Goal: Task Accomplishment & Management: Use online tool/utility

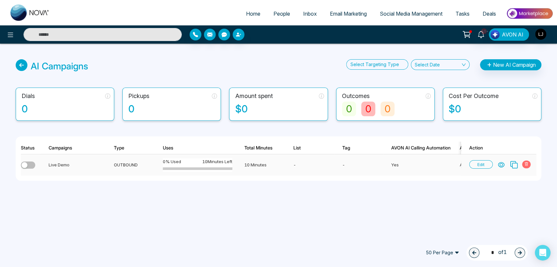
click at [27, 165] on div "button" at bounding box center [25, 165] width 6 height 6
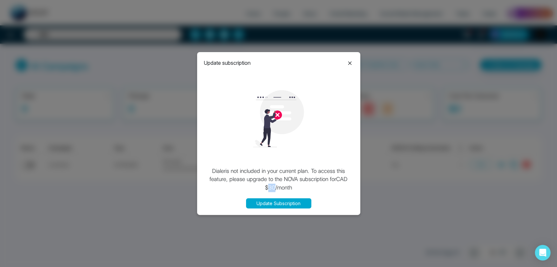
drag, startPoint x: 270, startPoint y: 189, endPoint x: 280, endPoint y: 182, distance: 11.6
click at [278, 184] on p "[PERSON_NAME] is not included in your current plan. To access this feature, ple…" at bounding box center [279, 179] width 150 height 25
click at [349, 63] on icon at bounding box center [350, 63] width 4 height 4
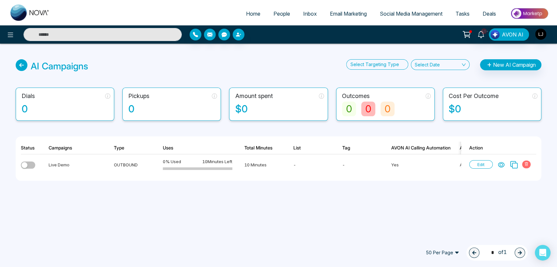
click at [464, 30] on icon at bounding box center [466, 34] width 9 height 9
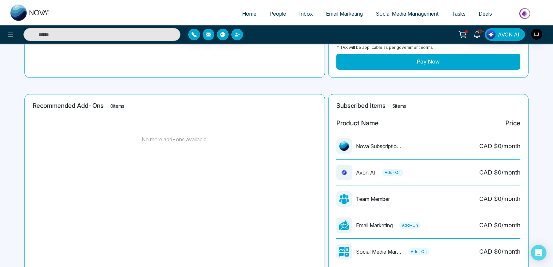
scroll to position [3, 0]
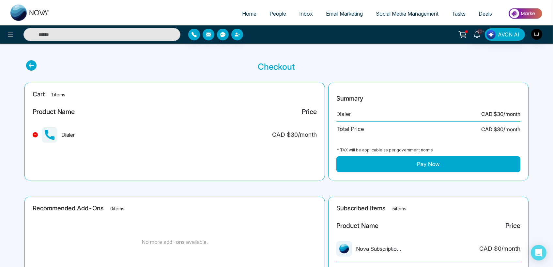
drag, startPoint x: 66, startPoint y: 135, endPoint x: 72, endPoint y: 135, distance: 5.9
click at [68, 135] on div "Dialer" at bounding box center [54, 135] width 42 height 16
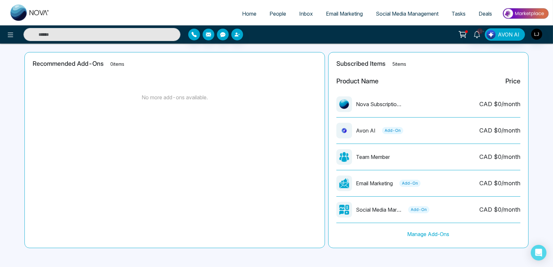
scroll to position [148, 0]
click at [282, 179] on div "Recommended Add-Ons 0 items No more add-ons available." at bounding box center [174, 150] width 300 height 196
drag, startPoint x: 358, startPoint y: 129, endPoint x: 367, endPoint y: 129, distance: 8.5
click at [367, 129] on p "Avon AI" at bounding box center [366, 131] width 20 height 8
click at [269, 162] on div "Recommended Add-Ons 0 items No more add-ons available." at bounding box center [174, 150] width 300 height 196
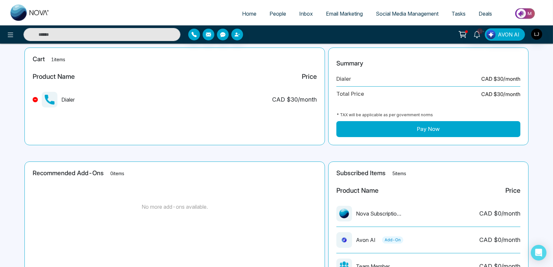
scroll to position [109, 0]
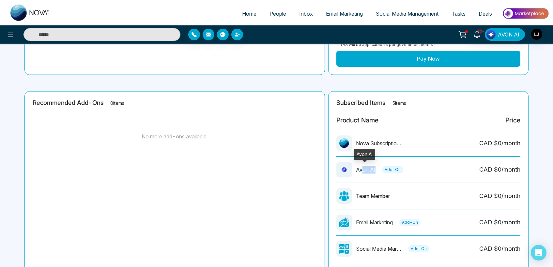
drag, startPoint x: 363, startPoint y: 168, endPoint x: 374, endPoint y: 168, distance: 11.4
click at [374, 168] on p "Avon AI" at bounding box center [366, 170] width 20 height 8
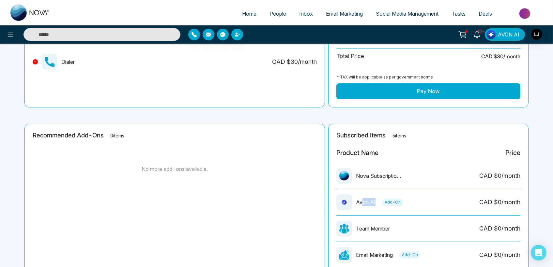
scroll to position [0, 0]
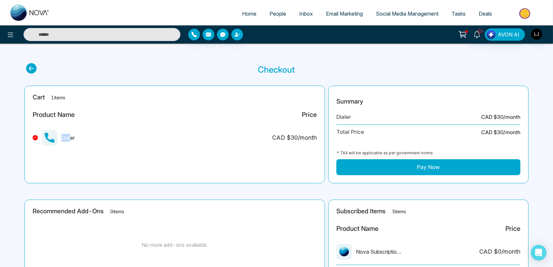
drag, startPoint x: 61, startPoint y: 138, endPoint x: 71, endPoint y: 139, distance: 10.2
click at [71, 139] on div "Dialer" at bounding box center [54, 138] width 42 height 16
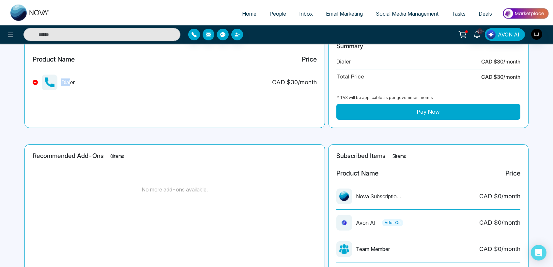
scroll to position [72, 0]
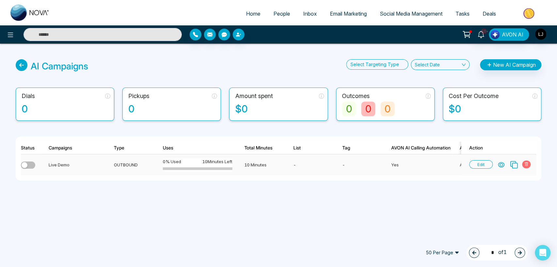
click at [503, 167] on icon at bounding box center [501, 165] width 7 height 7
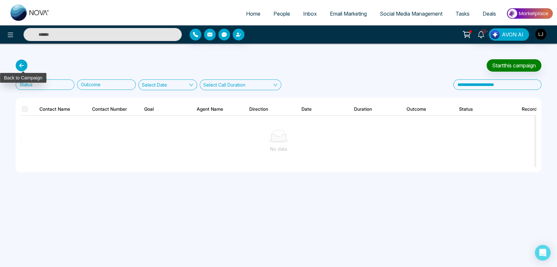
click at [21, 68] on icon at bounding box center [22, 66] width 12 height 12
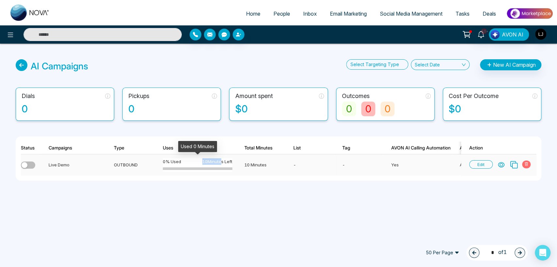
drag, startPoint x: 201, startPoint y: 160, endPoint x: 219, endPoint y: 160, distance: 17.9
click at [219, 160] on span "10 Minutes Left" at bounding box center [217, 162] width 30 height 7
click at [193, 208] on div "AI Campaigns Select Targeting Type Select Date New AI Campaign Dials 0 Pickups …" at bounding box center [278, 128] width 557 height 169
click at [334, 13] on span "Email Marketing" at bounding box center [348, 13] width 37 height 7
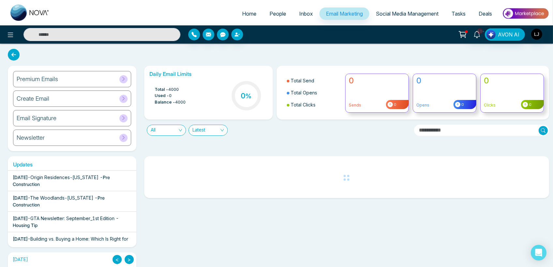
click at [91, 98] on div "Create Email" at bounding box center [72, 99] width 118 height 16
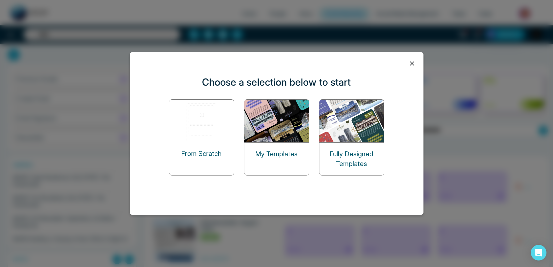
click at [219, 119] on img at bounding box center [201, 121] width 65 height 42
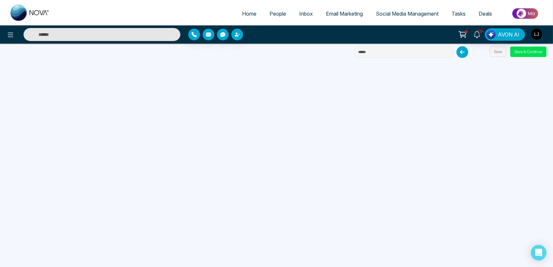
drag, startPoint x: 384, startPoint y: 49, endPoint x: 326, endPoint y: 57, distance: 57.7
click at [326, 57] on div "Home People Inbox Email Marketing Social Media Management Tasks Deals 10+ AVON …" at bounding box center [276, 133] width 553 height 267
type input "*******"
click at [531, 52] on button "Save & Continue" at bounding box center [528, 52] width 36 height 10
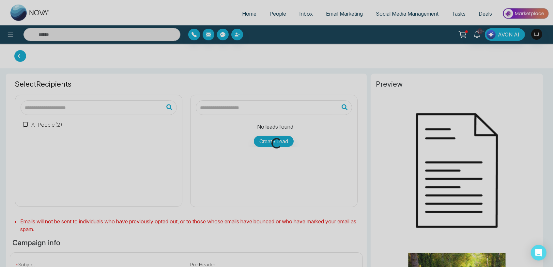
type input "*******"
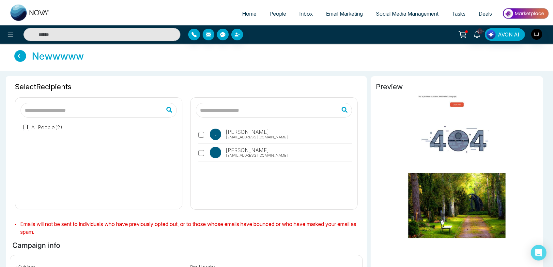
click at [22, 56] on icon at bounding box center [20, 56] width 12 height 12
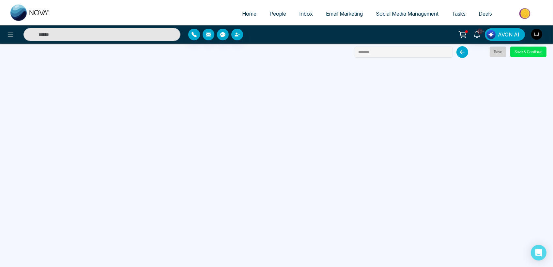
click at [499, 53] on button "Save" at bounding box center [498, 52] width 17 height 10
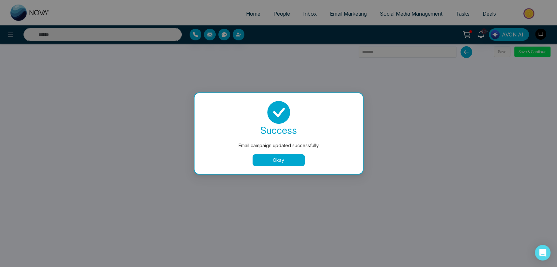
click at [285, 165] on button "Okay" at bounding box center [278, 161] width 52 height 12
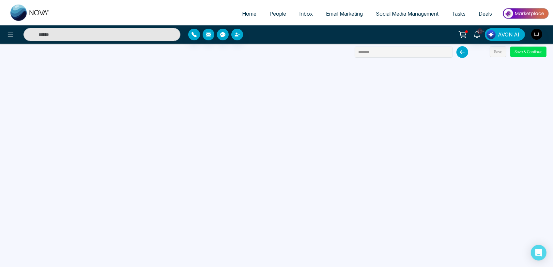
click at [467, 53] on icon at bounding box center [462, 52] width 12 height 12
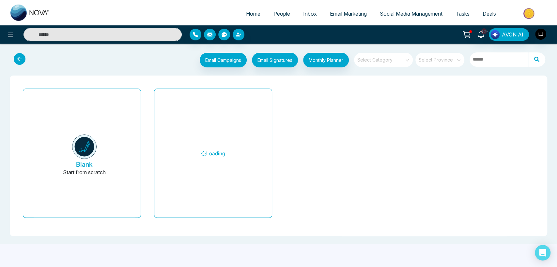
click at [18, 58] on icon at bounding box center [20, 59] width 12 height 12
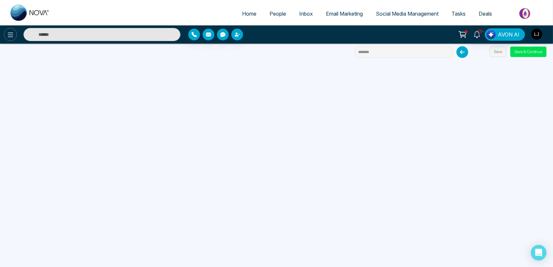
click at [9, 33] on icon at bounding box center [11, 35] width 8 height 8
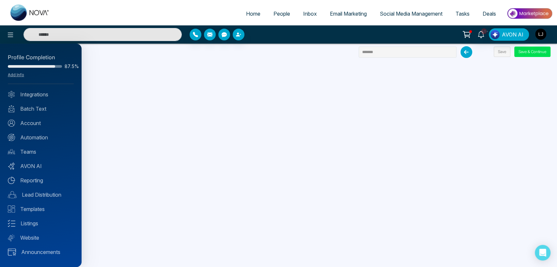
click at [340, 11] on div at bounding box center [278, 133] width 557 height 267
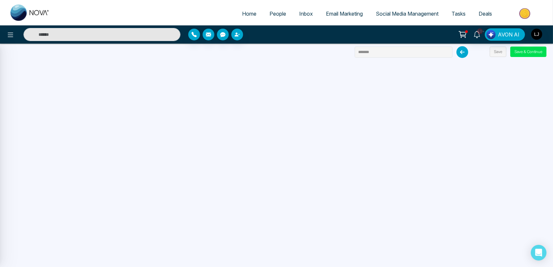
click at [340, 11] on span "Email Marketing" at bounding box center [344, 13] width 37 height 7
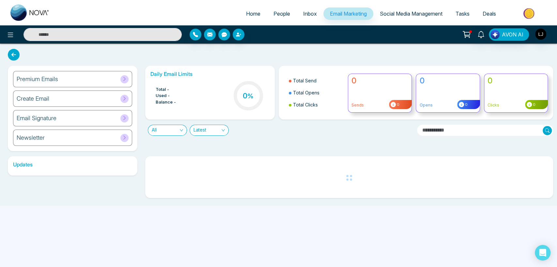
click at [67, 115] on div "Email Signature" at bounding box center [72, 118] width 119 height 16
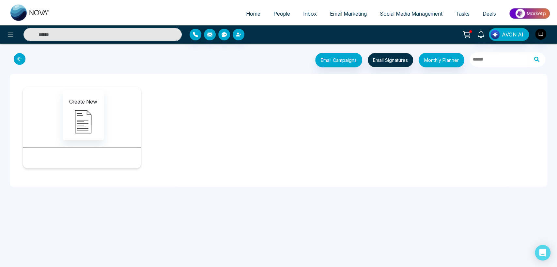
click at [18, 58] on icon at bounding box center [20, 59] width 12 height 12
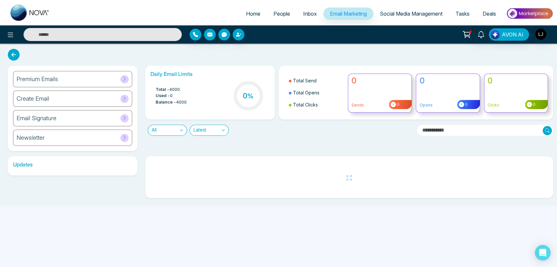
click at [71, 95] on div "Create Email" at bounding box center [72, 99] width 119 height 16
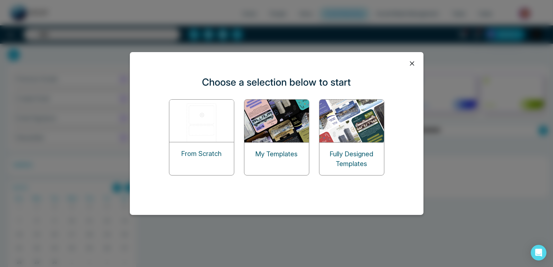
click at [277, 149] on p "My Templates" at bounding box center [276, 154] width 42 height 10
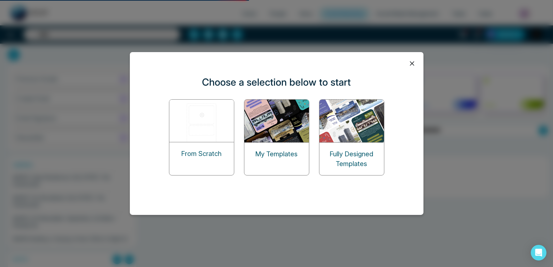
click at [267, 118] on img at bounding box center [276, 121] width 65 height 43
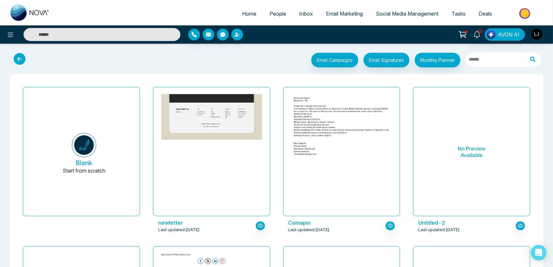
click at [23, 56] on icon at bounding box center [20, 59] width 12 height 12
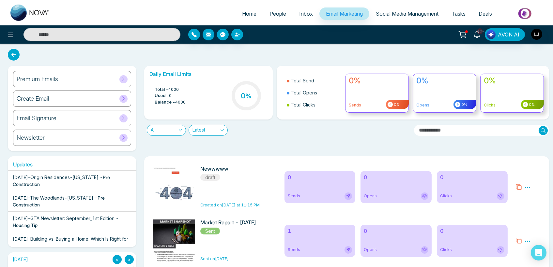
click at [65, 100] on div "Create Email" at bounding box center [72, 99] width 118 height 16
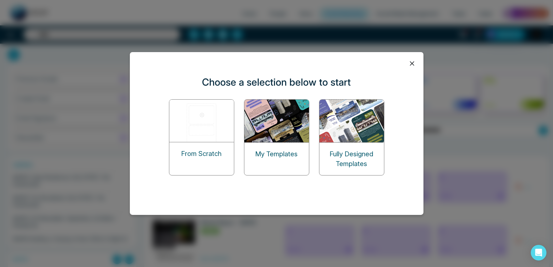
click at [409, 63] on icon at bounding box center [412, 64] width 10 height 10
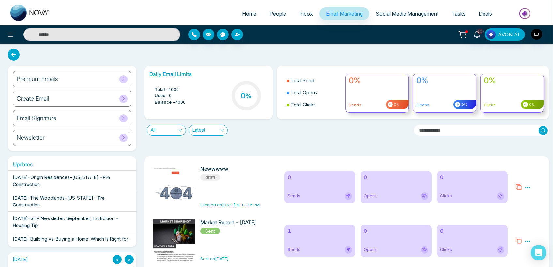
click at [86, 98] on div "Create Email" at bounding box center [72, 99] width 118 height 16
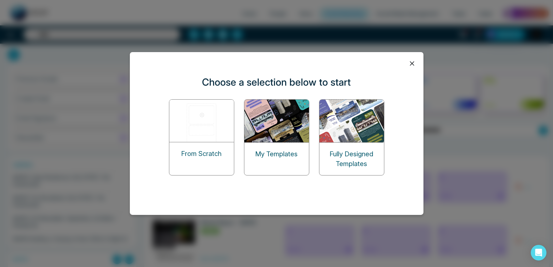
click at [198, 115] on img at bounding box center [201, 121] width 65 height 42
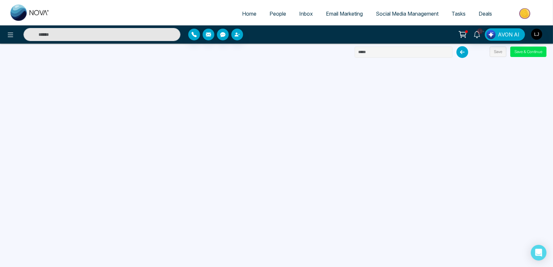
drag, startPoint x: 366, startPoint y: 50, endPoint x: 327, endPoint y: 50, distance: 38.5
click at [327, 50] on div "Home People Inbox Email Marketing Social Media Management Tasks Deals 10+ AVON …" at bounding box center [276, 133] width 553 height 267
type input "***"
click at [497, 52] on button "Save" at bounding box center [498, 52] width 17 height 10
click at [351, 13] on span "Email Marketing" at bounding box center [344, 13] width 37 height 7
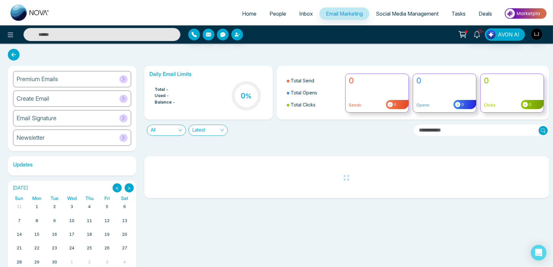
click at [112, 96] on div "Create Email" at bounding box center [72, 99] width 118 height 16
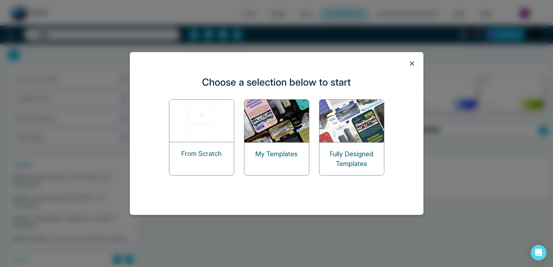
click at [284, 134] on div "My Templates" at bounding box center [276, 137] width 65 height 76
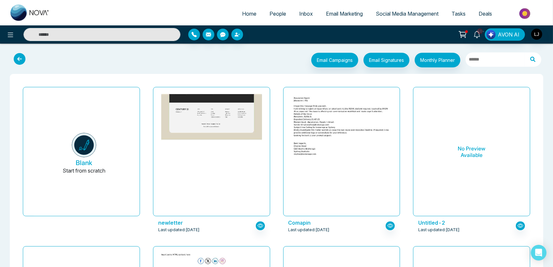
click at [334, 11] on span "Email Marketing" at bounding box center [344, 13] width 37 height 7
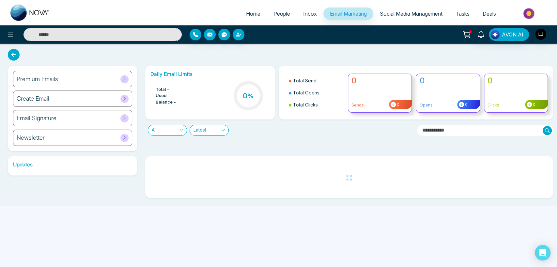
click at [92, 104] on div "Create Email" at bounding box center [72, 99] width 119 height 16
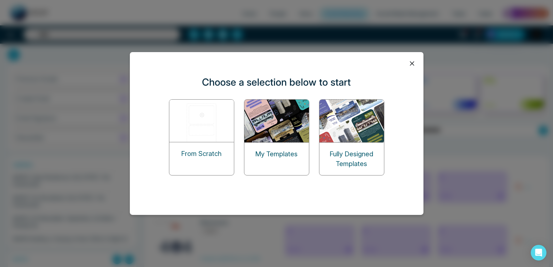
click at [206, 147] on div "From Scratch" at bounding box center [201, 154] width 65 height 23
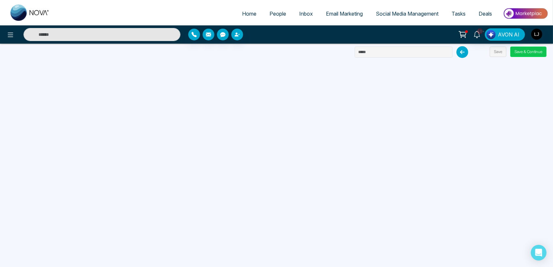
click at [518, 51] on button "Save & Continue" at bounding box center [528, 52] width 36 height 10
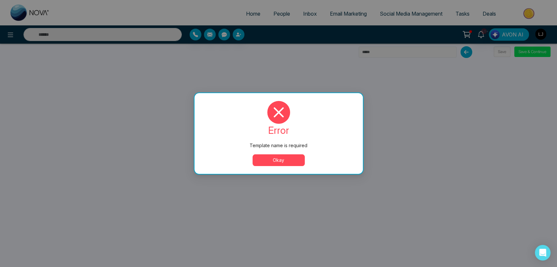
click at [289, 163] on button "Okay" at bounding box center [278, 161] width 52 height 12
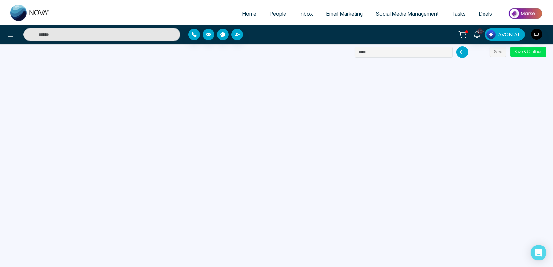
click at [384, 45] on div "Home People Inbox Email Marketing Social Media Management Tasks Deals 10+ AVON …" at bounding box center [276, 133] width 553 height 267
click at [382, 50] on input "text" at bounding box center [404, 52] width 98 height 11
type input "**********"
click at [533, 52] on button "Save & Continue" at bounding box center [528, 52] width 36 height 10
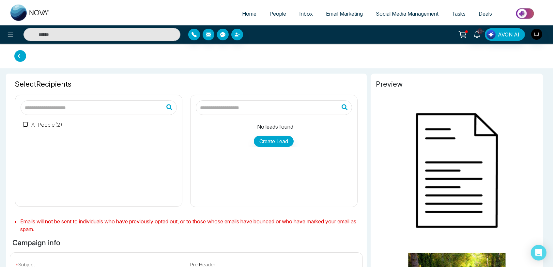
type input "**********"
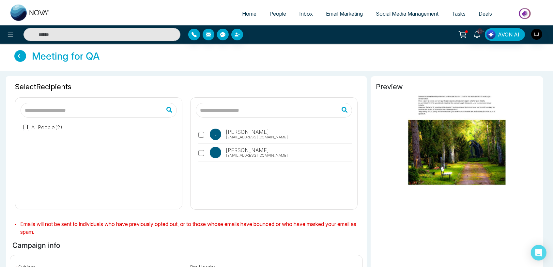
click at [235, 155] on span "[EMAIL_ADDRESS][DOMAIN_NAME]" at bounding box center [257, 156] width 62 height 6
click at [231, 152] on span "[PERSON_NAME]" at bounding box center [246, 150] width 45 height 8
click at [238, 136] on span "[EMAIL_ADDRESS][DOMAIN_NAME]" at bounding box center [257, 138] width 62 height 6
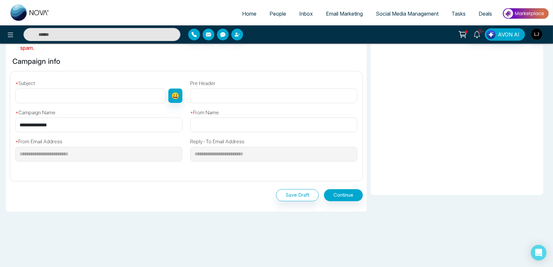
scroll to position [185, 0]
click at [63, 122] on input "**********" at bounding box center [98, 124] width 167 height 15
click at [57, 95] on input "text" at bounding box center [90, 95] width 150 height 15
type input "**********"
click at [215, 125] on input "text" at bounding box center [273, 124] width 167 height 15
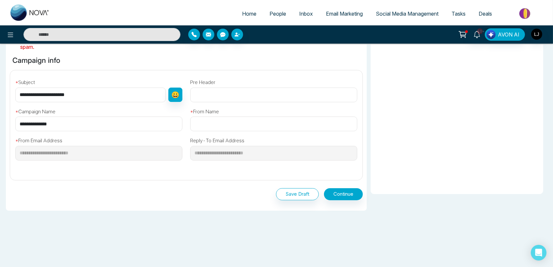
type input "*******"
click at [337, 189] on button "Continue" at bounding box center [343, 195] width 39 height 12
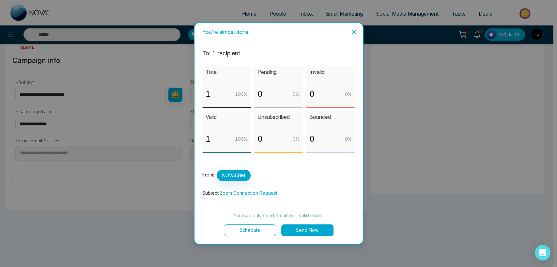
click at [313, 227] on button "Send Now" at bounding box center [307, 231] width 52 height 12
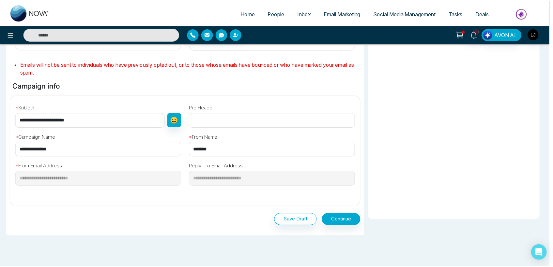
scroll to position [113, 0]
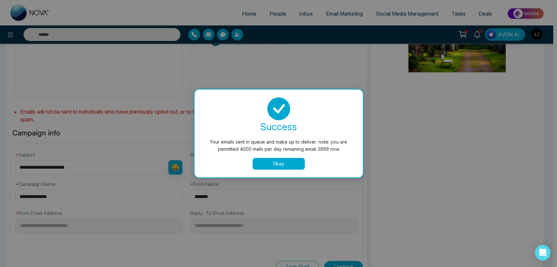
click at [267, 161] on button "Okay" at bounding box center [278, 164] width 52 height 12
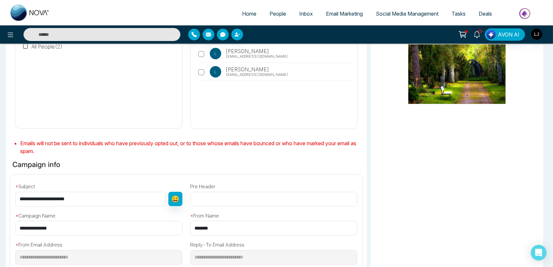
scroll to position [4, 0]
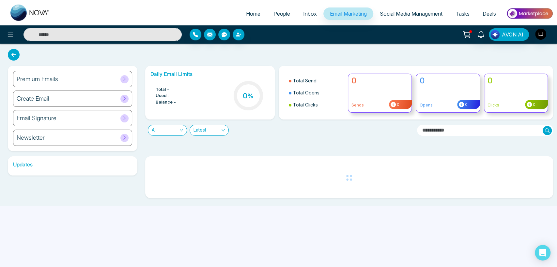
click at [89, 102] on div "Create Email" at bounding box center [72, 99] width 119 height 16
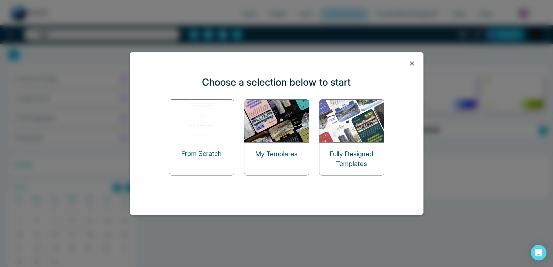
click at [271, 117] on img at bounding box center [276, 121] width 65 height 43
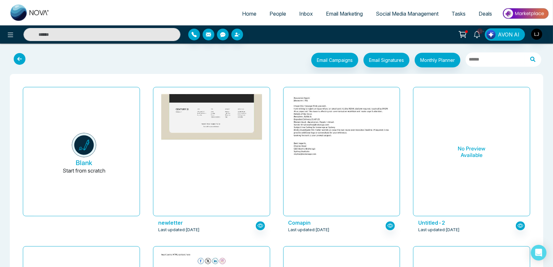
click at [245, 13] on span "Home" at bounding box center [249, 13] width 14 height 7
select select "*"
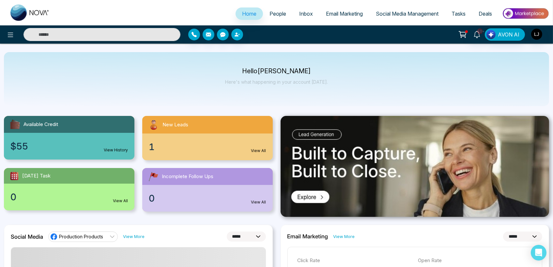
drag, startPoint x: 198, startPoint y: 134, endPoint x: 190, endPoint y: 136, distance: 8.2
click at [197, 134] on div "1 View All" at bounding box center [207, 147] width 130 height 27
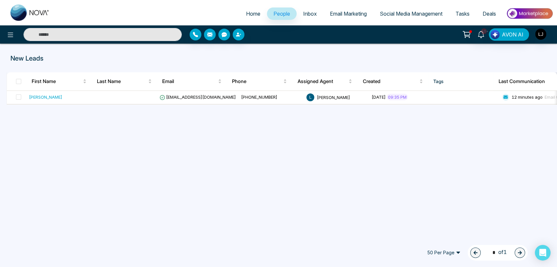
click at [336, 14] on span "Email Marketing" at bounding box center [348, 13] width 37 height 7
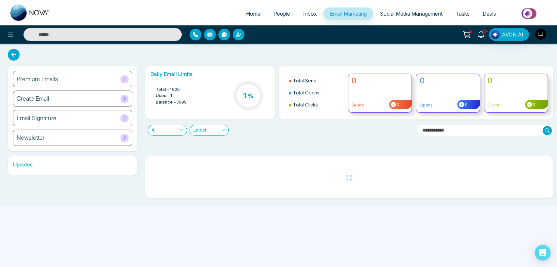
click at [97, 118] on div "Email Signature" at bounding box center [72, 118] width 119 height 16
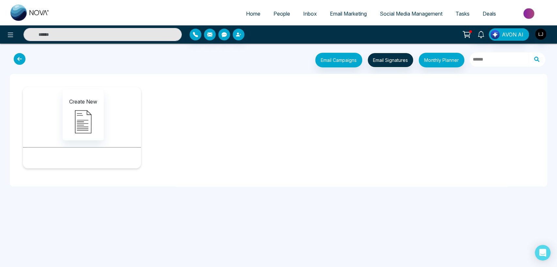
click at [18, 54] on icon at bounding box center [20, 59] width 12 height 12
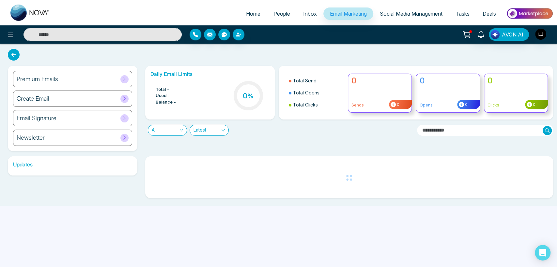
click at [68, 101] on div "Create Email" at bounding box center [72, 99] width 119 height 16
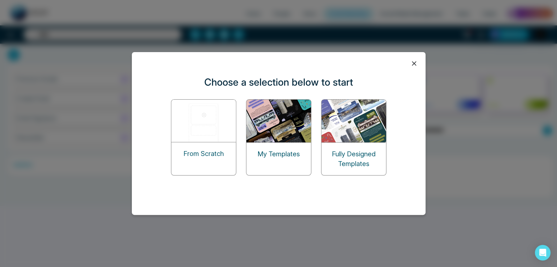
click at [273, 115] on img at bounding box center [278, 121] width 65 height 43
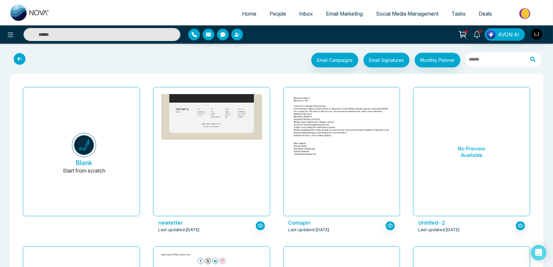
click at [395, 9] on link "Social Media Management" at bounding box center [407, 14] width 76 height 12
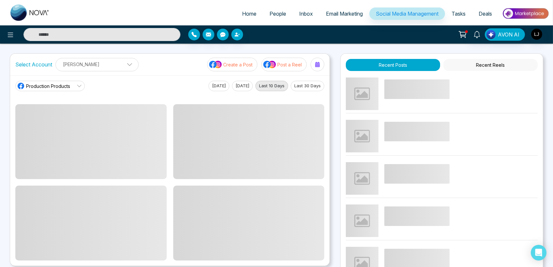
click at [68, 83] on span "Production Products" at bounding box center [48, 86] width 44 height 7
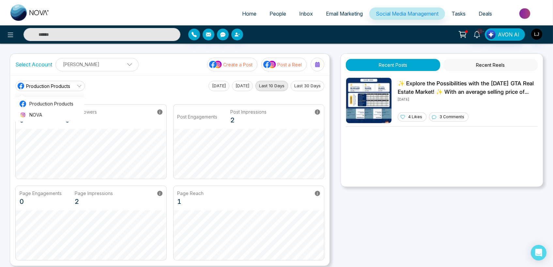
click at [104, 62] on p "[PERSON_NAME]" at bounding box center [97, 64] width 75 height 11
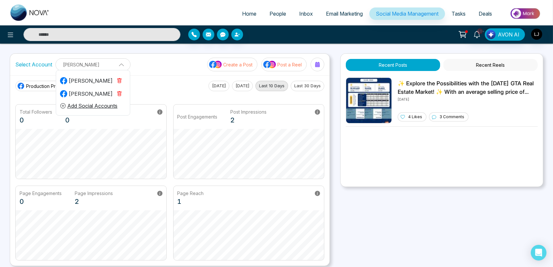
click at [117, 79] on icon "button" at bounding box center [119, 80] width 4 height 5
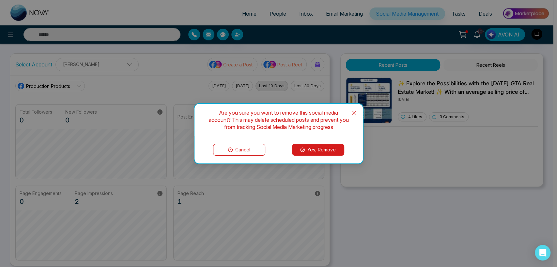
click at [303, 144] on button "Yes, Remove" at bounding box center [318, 150] width 52 height 12
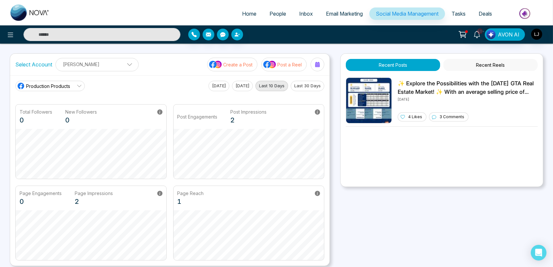
click at [93, 64] on p "[PERSON_NAME]" at bounding box center [97, 64] width 75 height 11
click at [11, 34] on icon at bounding box center [11, 35] width 8 height 8
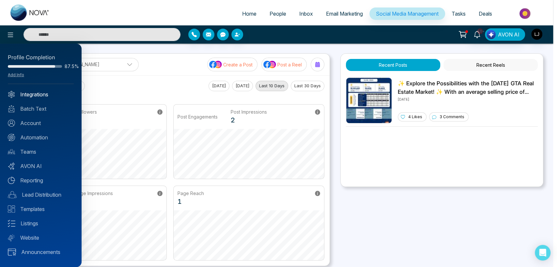
click at [33, 91] on link "Integrations" at bounding box center [41, 95] width 66 height 8
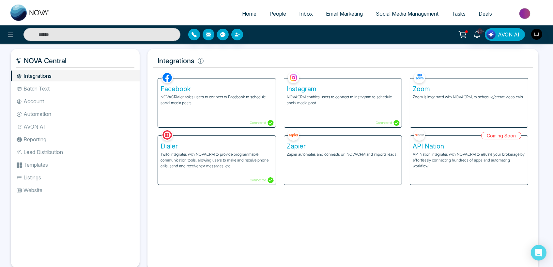
click at [322, 103] on p "NOVACRM enables users to connect to Instagram to schedule social media post" at bounding box center [343, 100] width 113 height 12
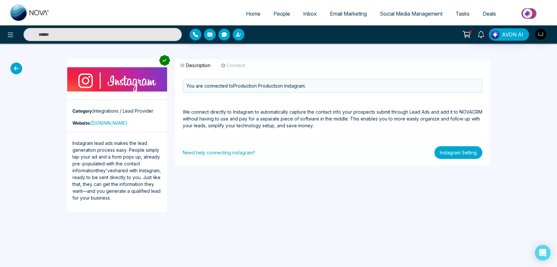
click at [455, 151] on button "Instagram Setting" at bounding box center [458, 152] width 48 height 13
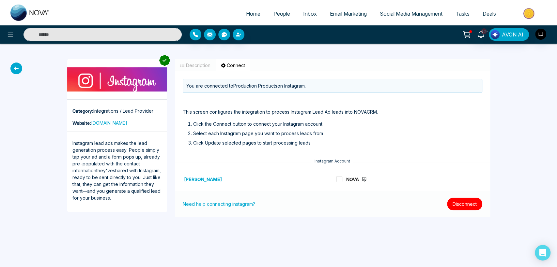
click at [469, 205] on button "Disconnect" at bounding box center [464, 204] width 35 height 13
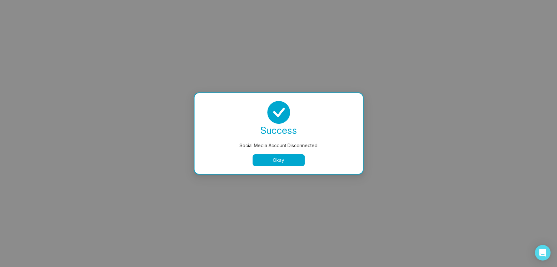
click at [279, 162] on button "Okay" at bounding box center [278, 161] width 52 height 12
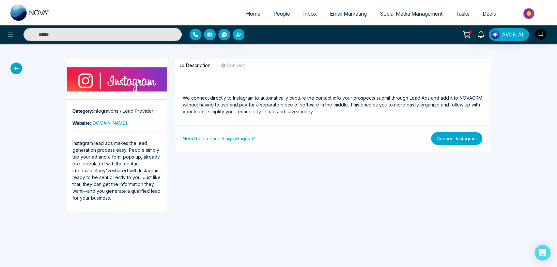
click at [462, 139] on button "Connect Instagram" at bounding box center [456, 138] width 51 height 13
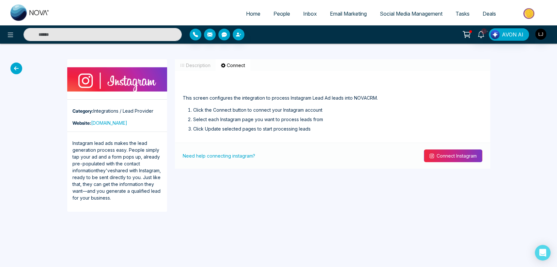
click at [438, 152] on button "Connect Instagram" at bounding box center [453, 156] width 58 height 13
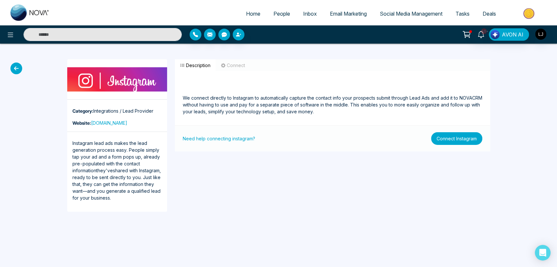
click at [448, 132] on button "Connect Instagram" at bounding box center [456, 138] width 51 height 13
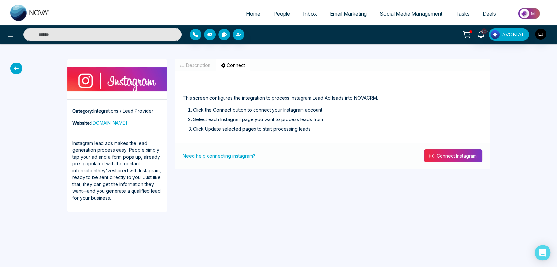
click at [433, 154] on button "Connect Instagram" at bounding box center [453, 156] width 58 height 13
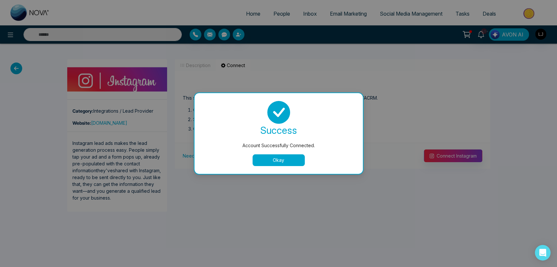
click at [275, 160] on button "Okay" at bounding box center [278, 161] width 52 height 12
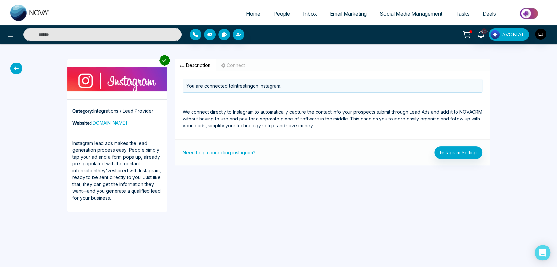
click at [398, 10] on link "Social Media Management" at bounding box center [411, 14] width 76 height 12
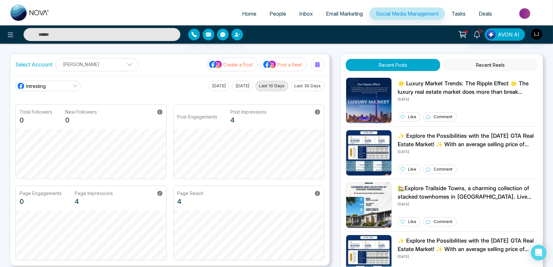
click at [59, 83] on link "Intresting" at bounding box center [47, 86] width 65 height 10
click at [49, 114] on span "[PERSON_NAME] [PERSON_NAME]" at bounding box center [66, 115] width 74 height 7
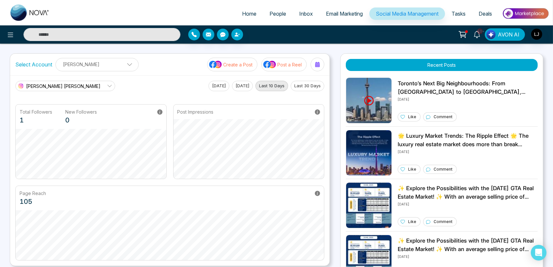
click at [336, 14] on span "Email Marketing" at bounding box center [344, 13] width 37 height 7
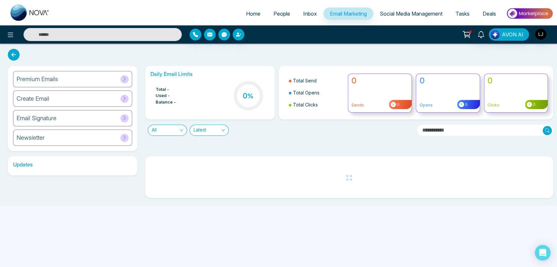
click at [84, 98] on div "Create Email" at bounding box center [72, 99] width 119 height 16
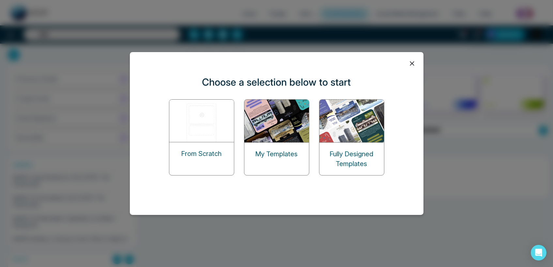
click at [199, 126] on img at bounding box center [201, 121] width 65 height 42
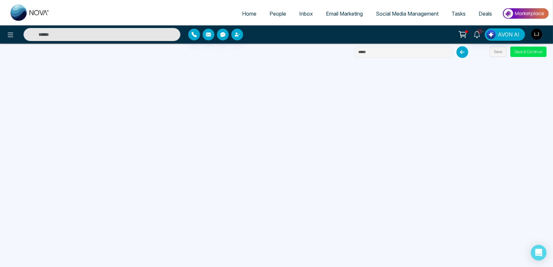
click at [373, 50] on input "text" at bounding box center [404, 52] width 98 height 11
type input "***"
click at [499, 51] on button "Save" at bounding box center [498, 52] width 17 height 10
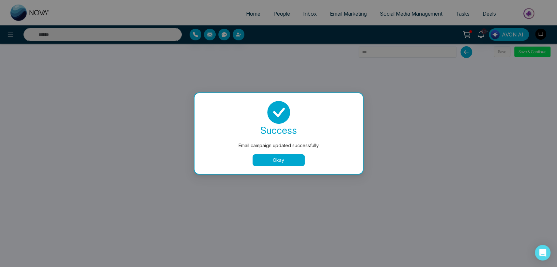
click at [277, 162] on button "Okay" at bounding box center [278, 161] width 52 height 12
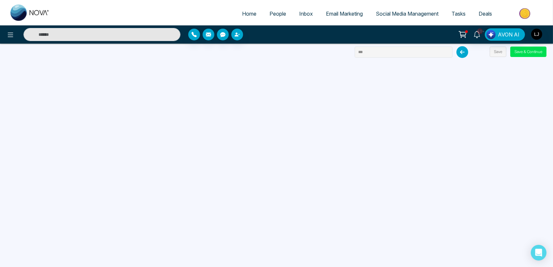
click at [341, 11] on span "Email Marketing" at bounding box center [344, 13] width 37 height 7
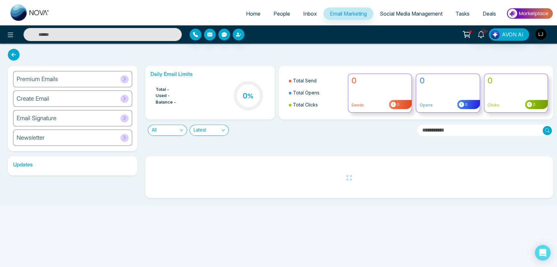
click at [87, 95] on div "Create Email" at bounding box center [72, 99] width 119 height 16
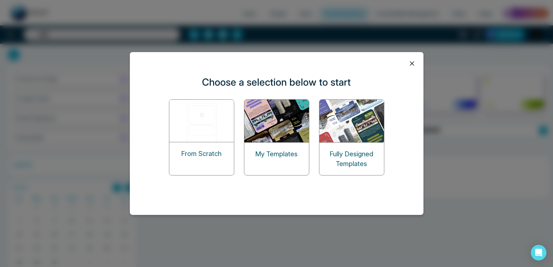
click at [278, 143] on div "My Templates" at bounding box center [276, 154] width 65 height 23
